Goal: Transaction & Acquisition: Purchase product/service

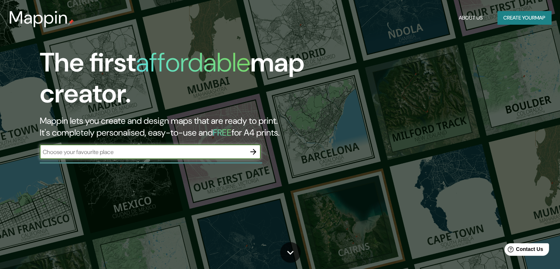
click at [226, 152] on input "text" at bounding box center [143, 152] width 206 height 8
type input "FDFF"
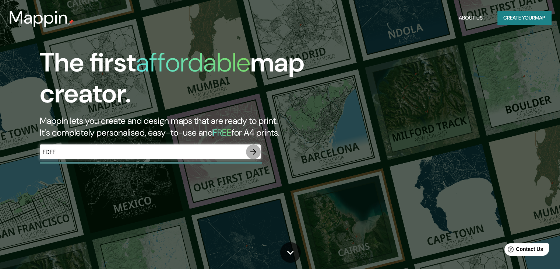
click at [256, 154] on icon "button" at bounding box center [253, 151] width 9 height 9
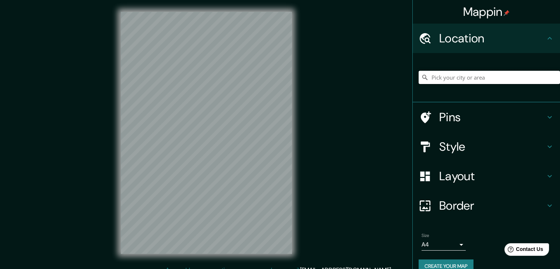
click at [465, 75] on input "Pick your city or area" at bounding box center [489, 77] width 141 height 13
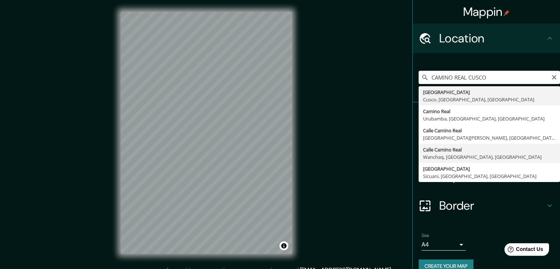
type input "[GEOGRAPHIC_DATA], [GEOGRAPHIC_DATA], [GEOGRAPHIC_DATA], [GEOGRAPHIC_DATA]"
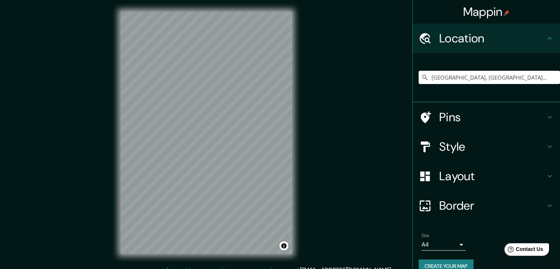
click at [526, 174] on h4 "Layout" at bounding box center [492, 176] width 106 height 15
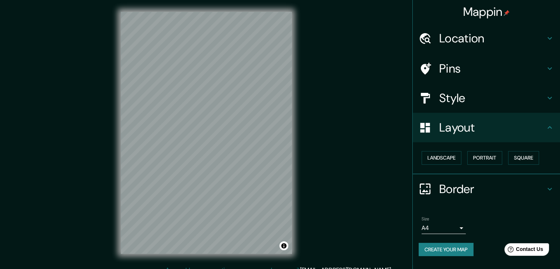
click at [492, 102] on h4 "Style" at bounding box center [492, 98] width 106 height 15
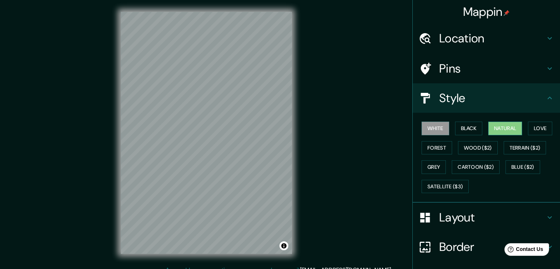
click at [503, 127] on button "Natural" at bounding box center [505, 129] width 34 height 14
drag, startPoint x: 116, startPoint y: 126, endPoint x: 295, endPoint y: 136, distance: 179.3
